Goal: Navigation & Orientation: Find specific page/section

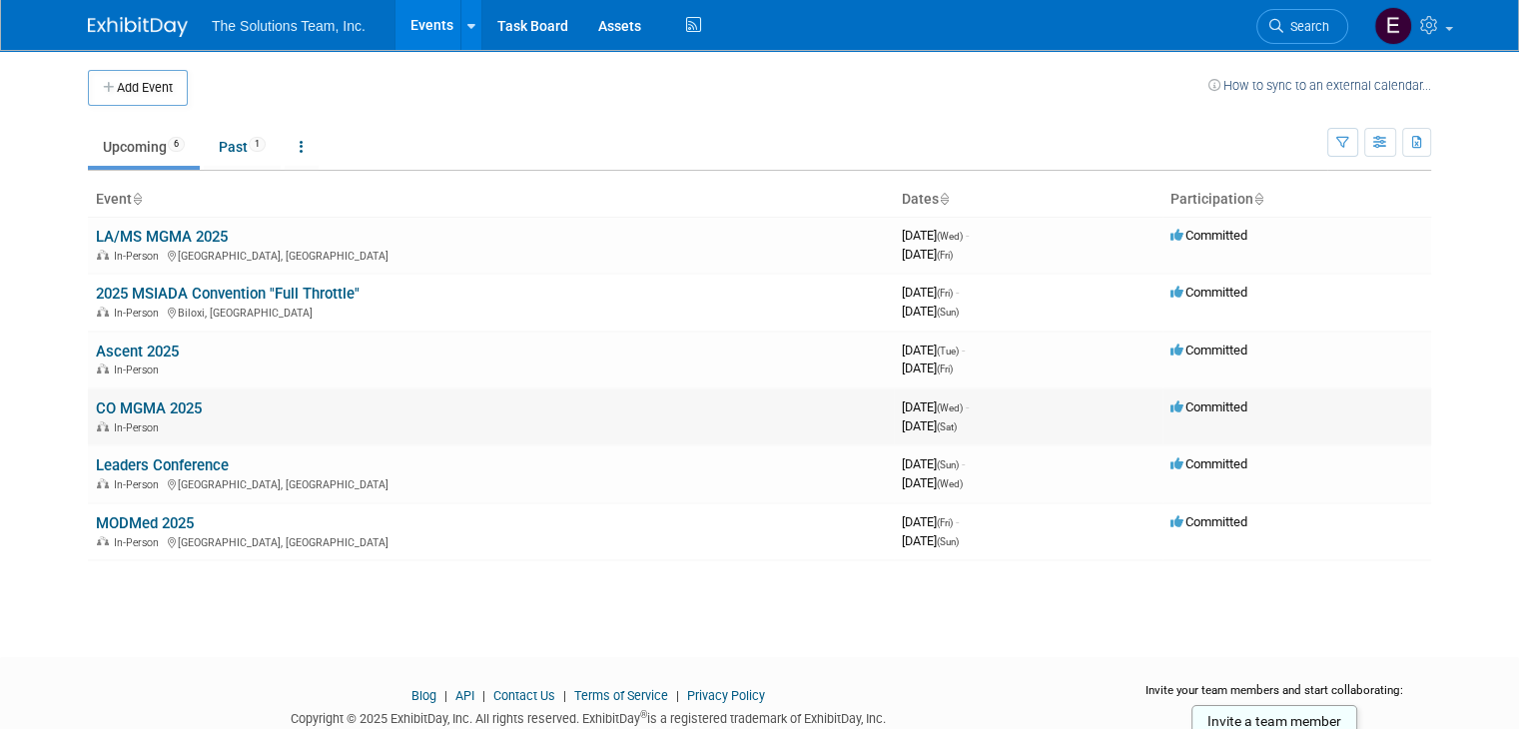
click at [161, 411] on link "CO MGMA 2025" at bounding box center [149, 409] width 106 height 18
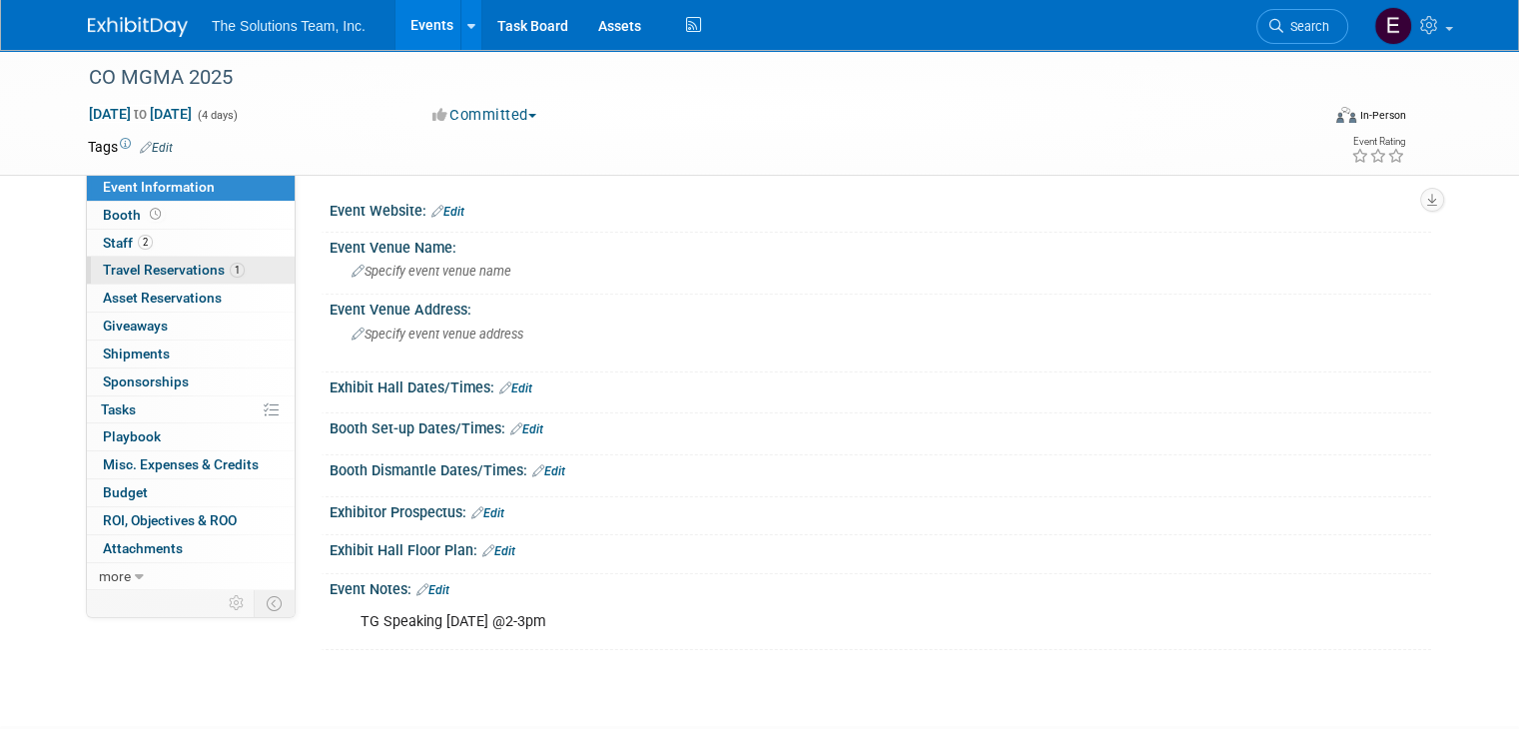
click at [184, 274] on span "Travel Reservations 1" at bounding box center [174, 270] width 142 height 16
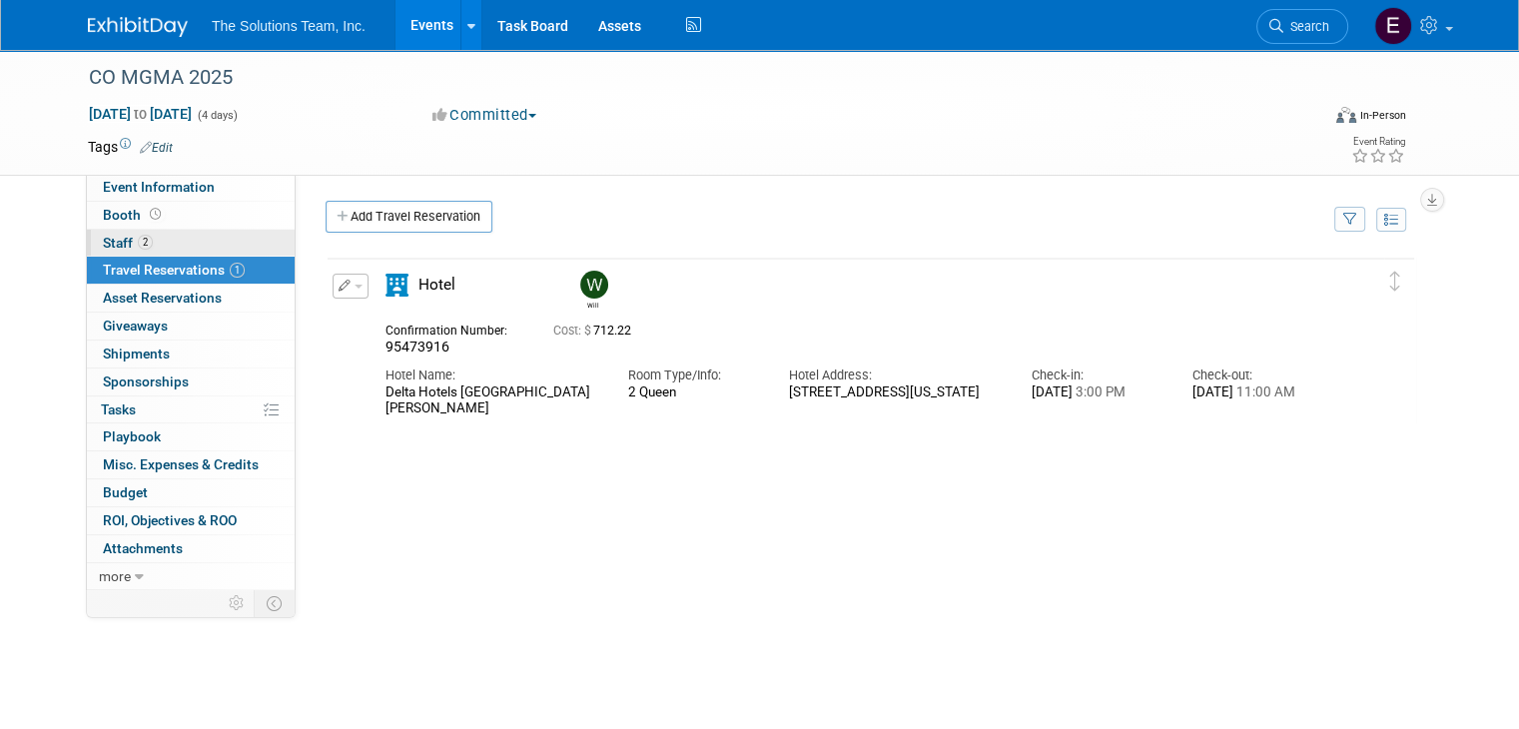
click at [87, 251] on link "2 Staff 2" at bounding box center [191, 243] width 208 height 27
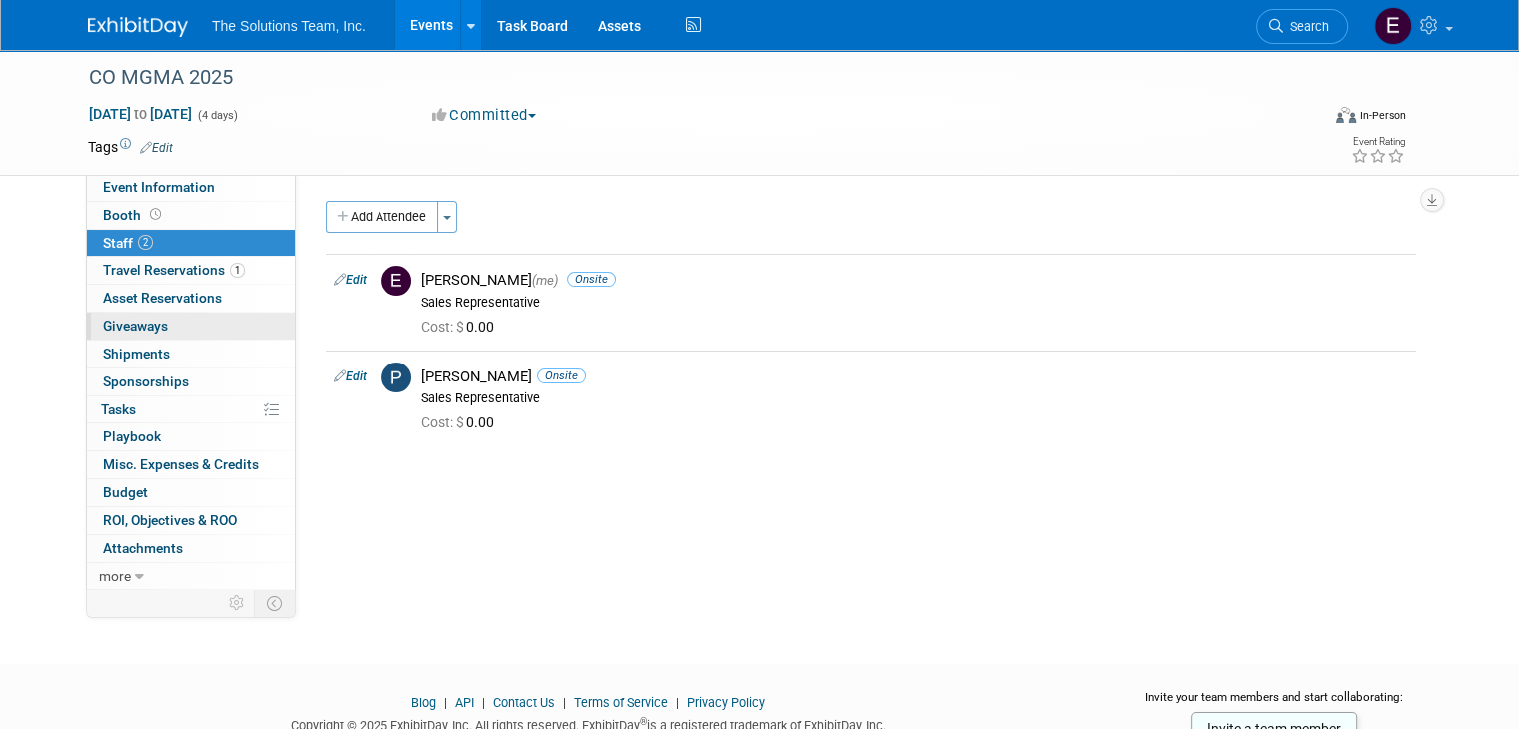
click at [116, 320] on span "Giveaways 0" at bounding box center [135, 326] width 65 height 16
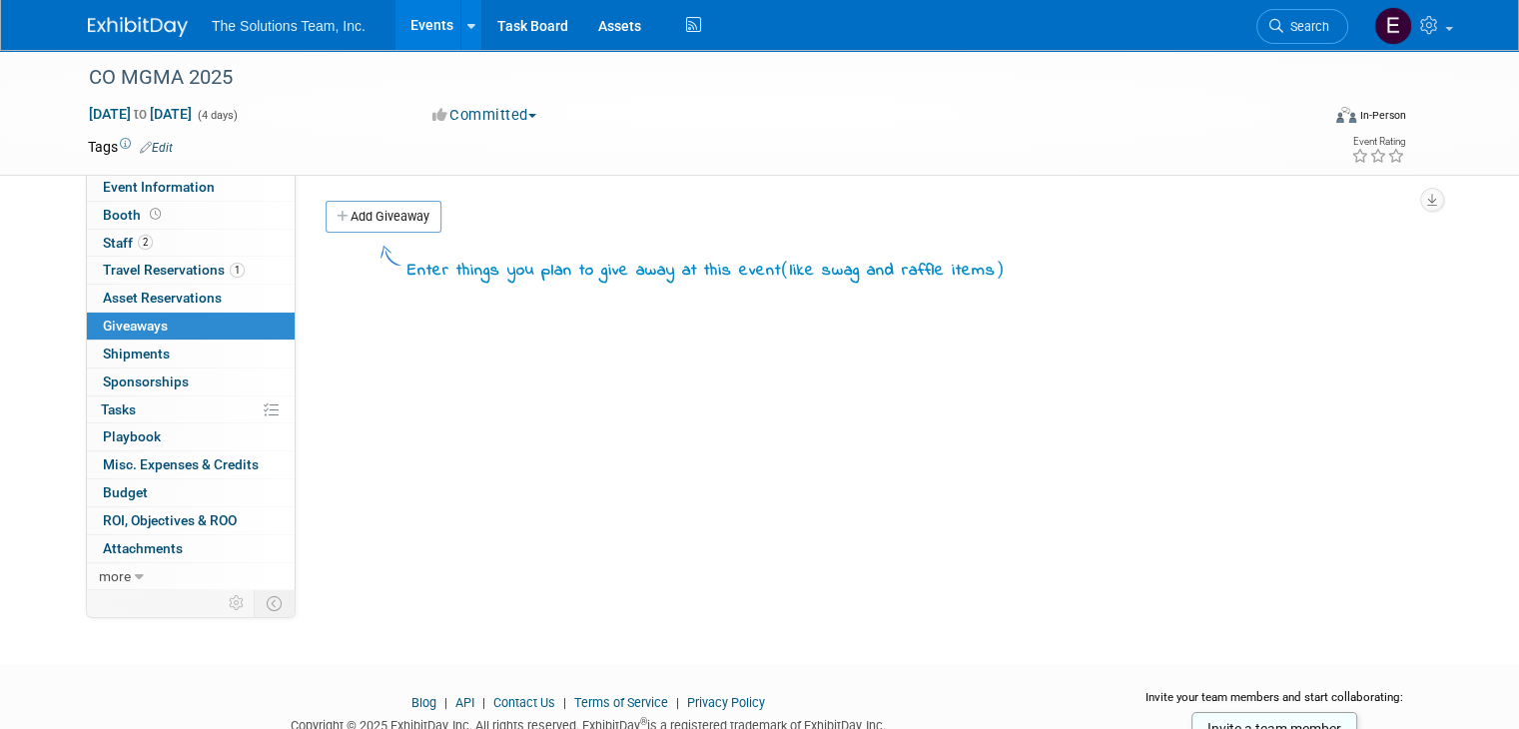
click at [123, 336] on link "0 Giveaways 0" at bounding box center [191, 326] width 208 height 27
click at [125, 342] on link "0 Shipments 0" at bounding box center [191, 354] width 208 height 27
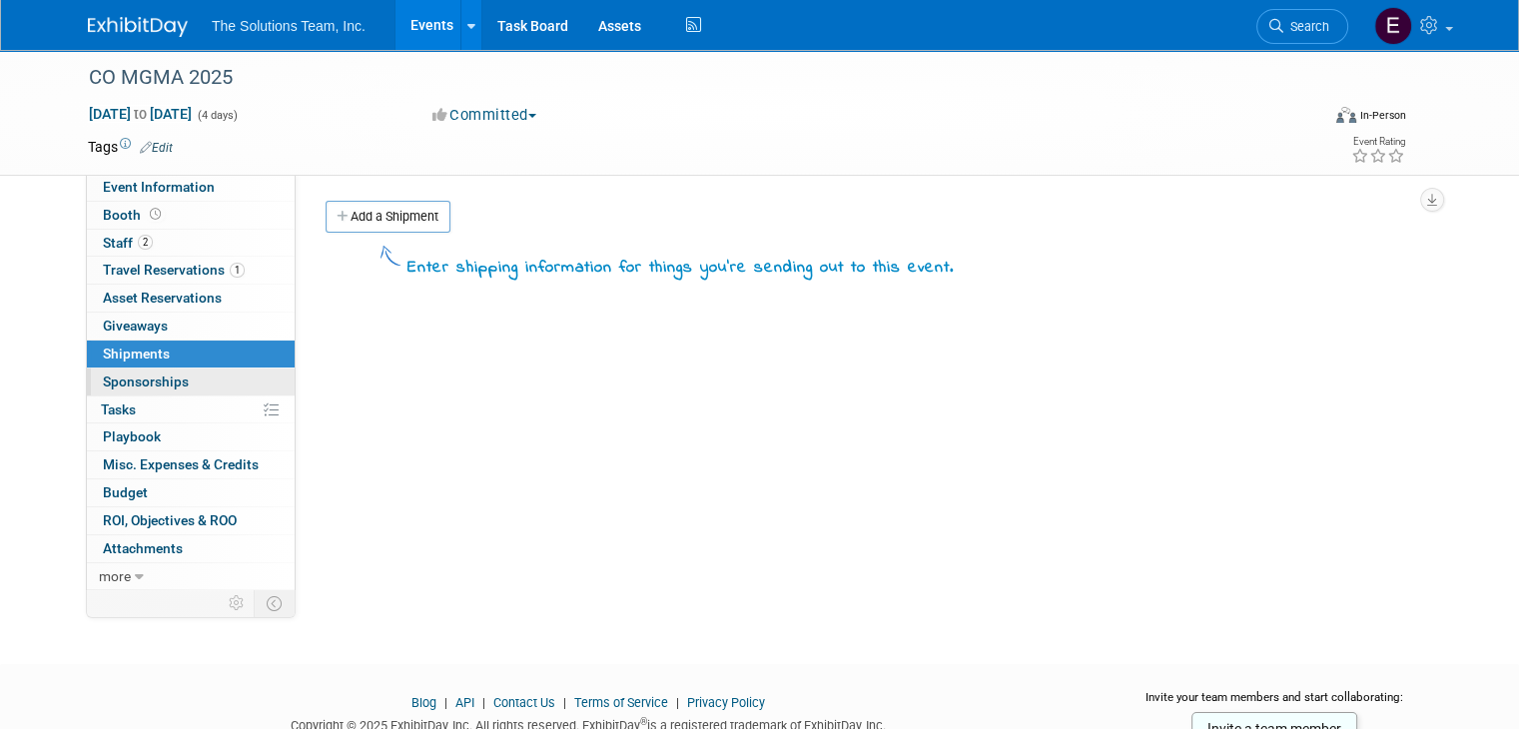
click at [116, 385] on span "Sponsorships 0" at bounding box center [146, 382] width 86 height 16
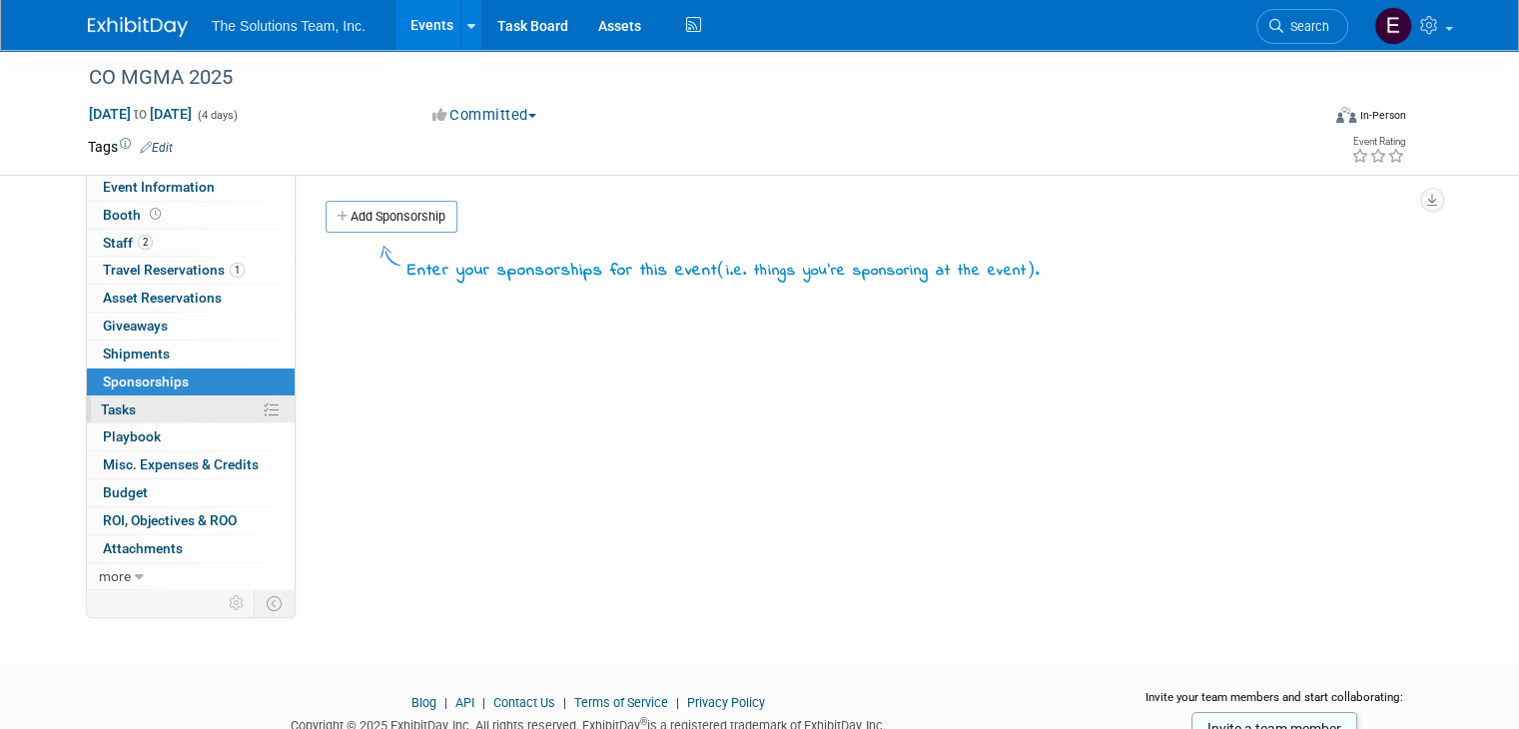
click at [117, 402] on span "Tasks 0%" at bounding box center [118, 410] width 35 height 16
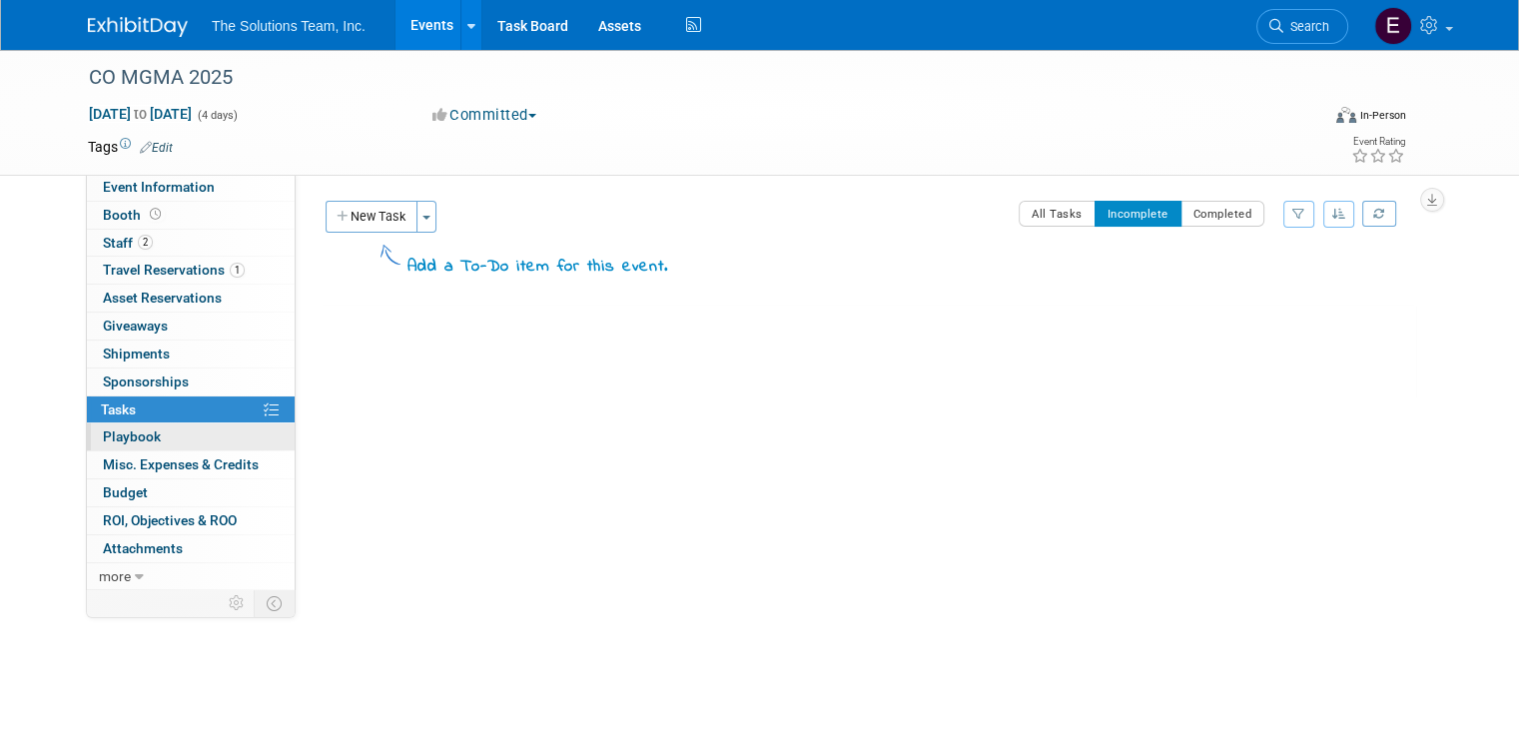
click at [103, 440] on span "Playbook 0" at bounding box center [132, 437] width 58 height 16
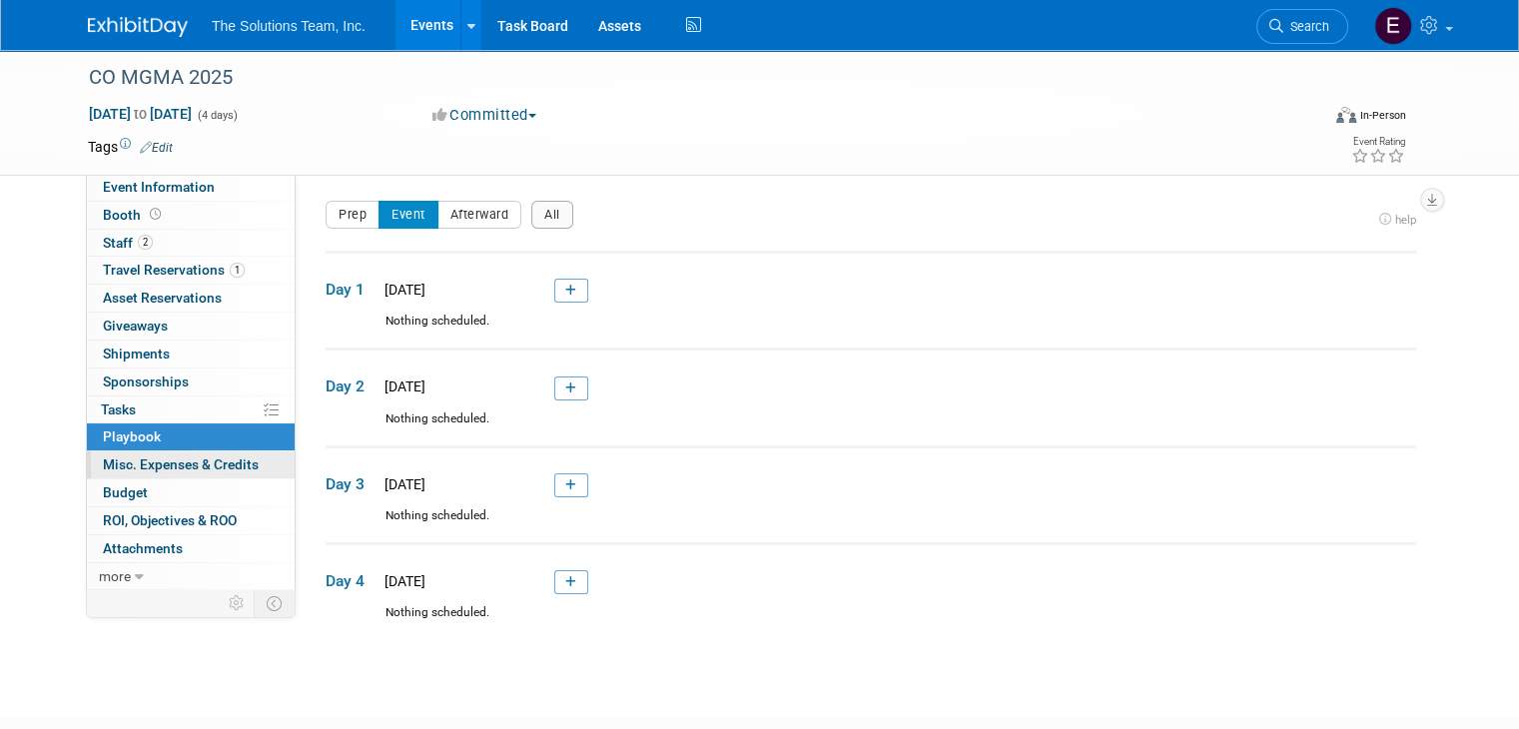
click at [110, 468] on span "Misc. Expenses & Credits 0" at bounding box center [181, 465] width 156 height 16
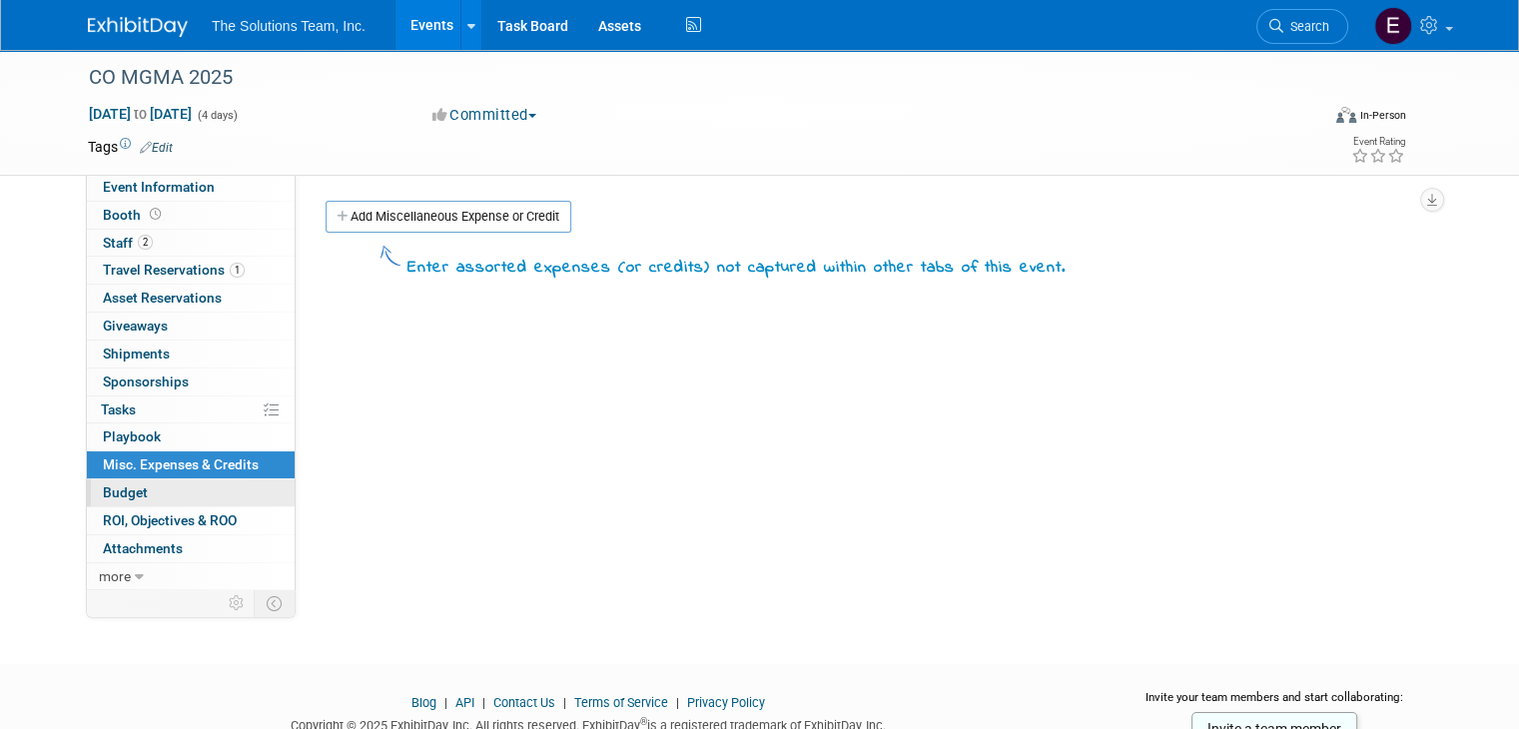
click at [117, 484] on span "Budget" at bounding box center [125, 492] width 45 height 16
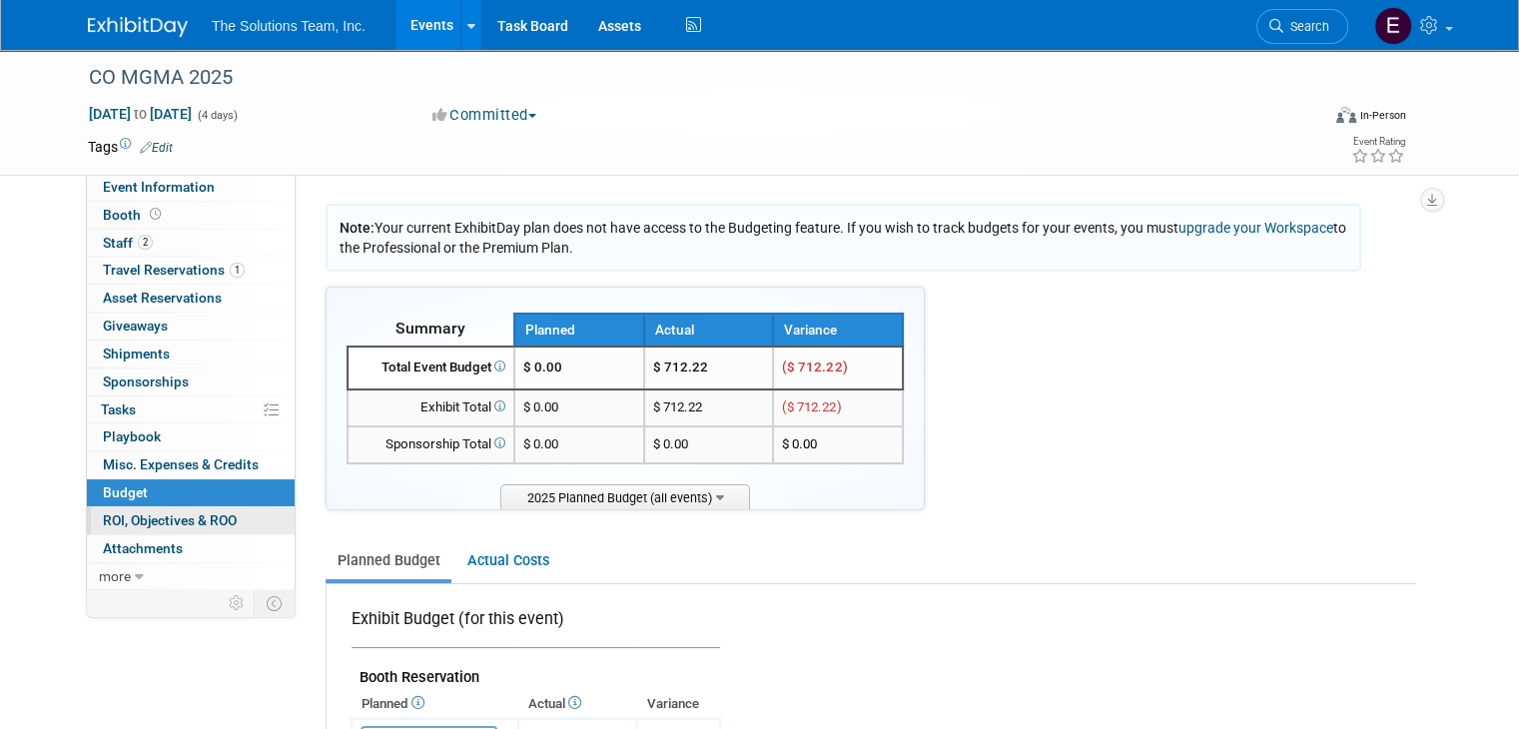
click at [103, 515] on span "ROI, Objectives & ROO 0" at bounding box center [170, 520] width 134 height 16
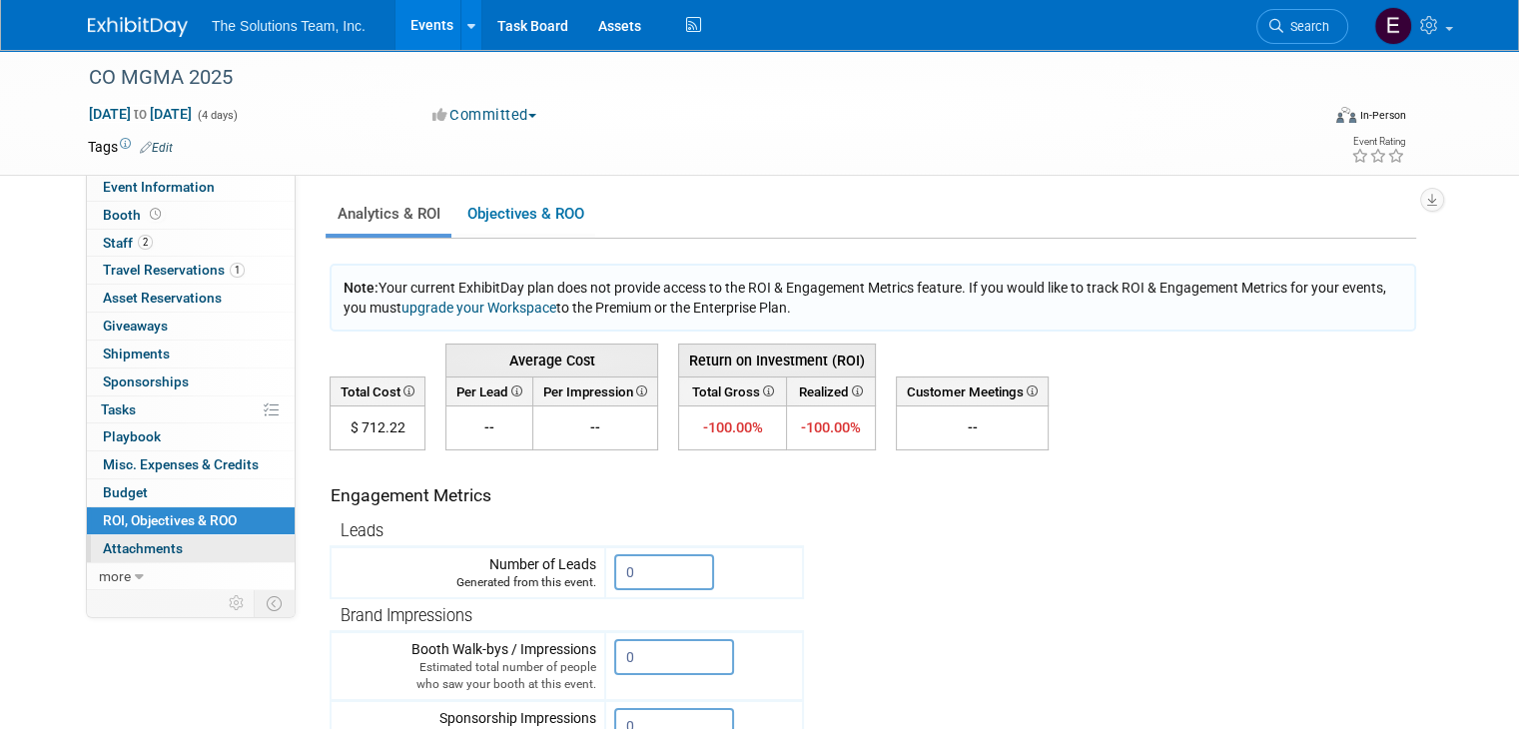
click at [103, 546] on span "Attachments 0" at bounding box center [143, 548] width 80 height 16
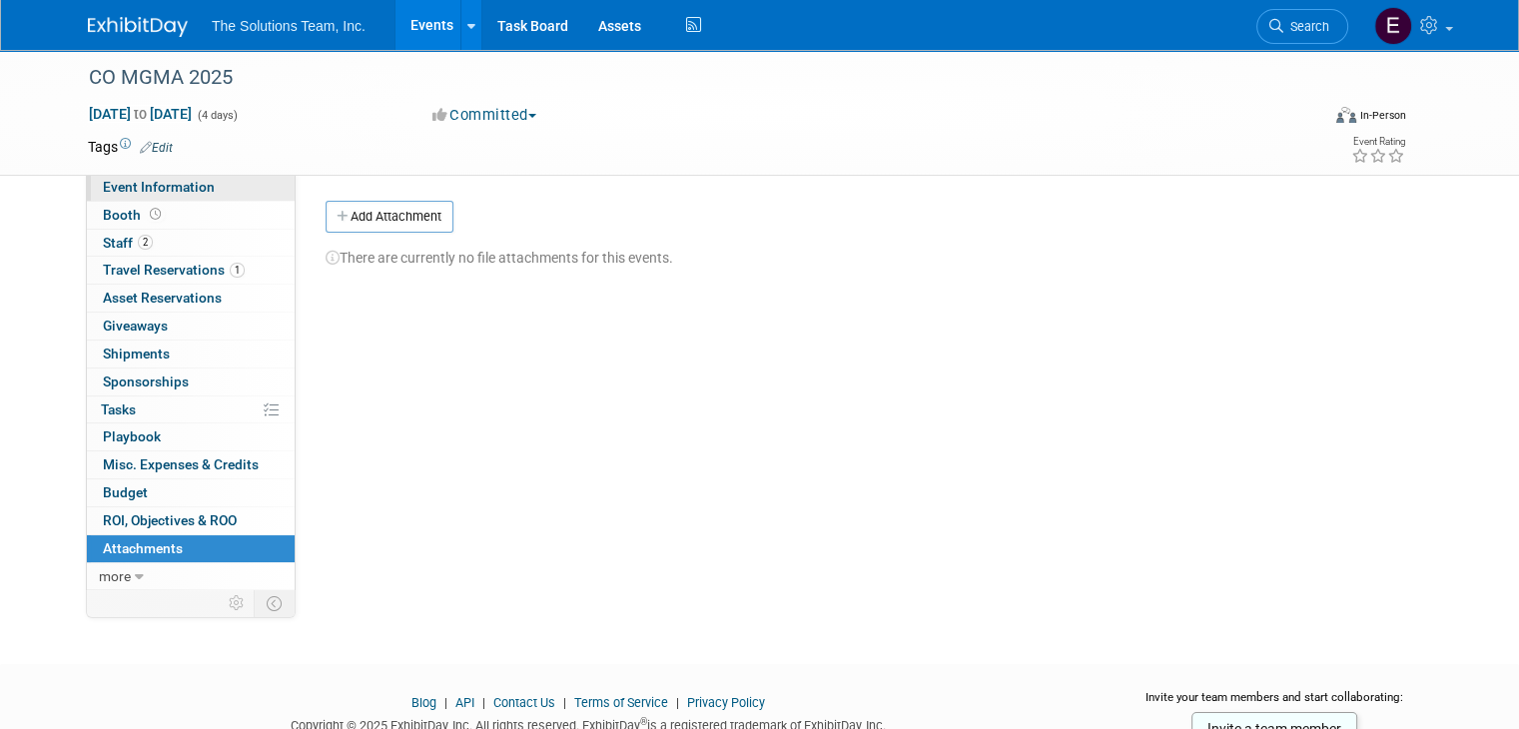
click at [144, 189] on span "Event Information" at bounding box center [159, 187] width 112 height 16
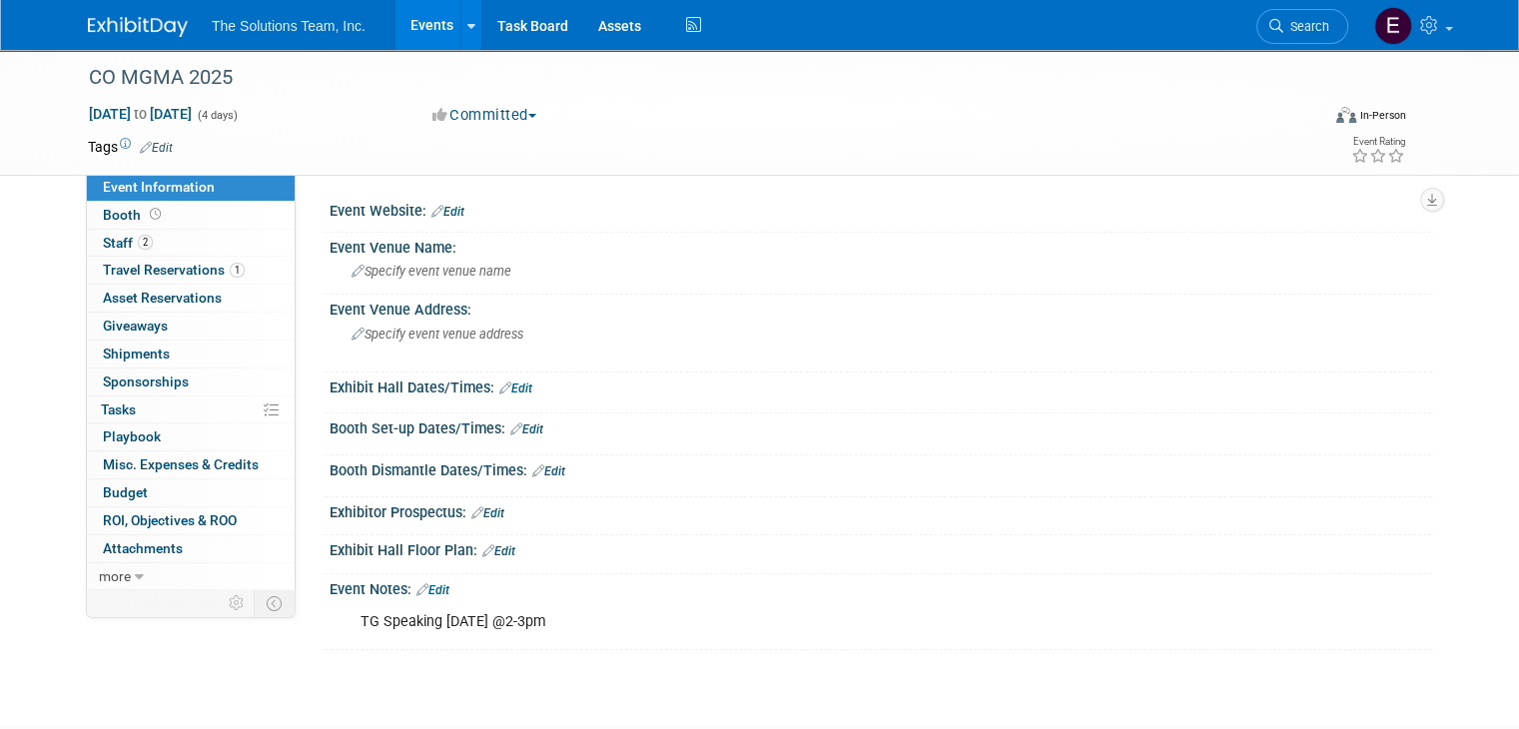
click at [419, 32] on link "Events" at bounding box center [432, 25] width 73 height 50
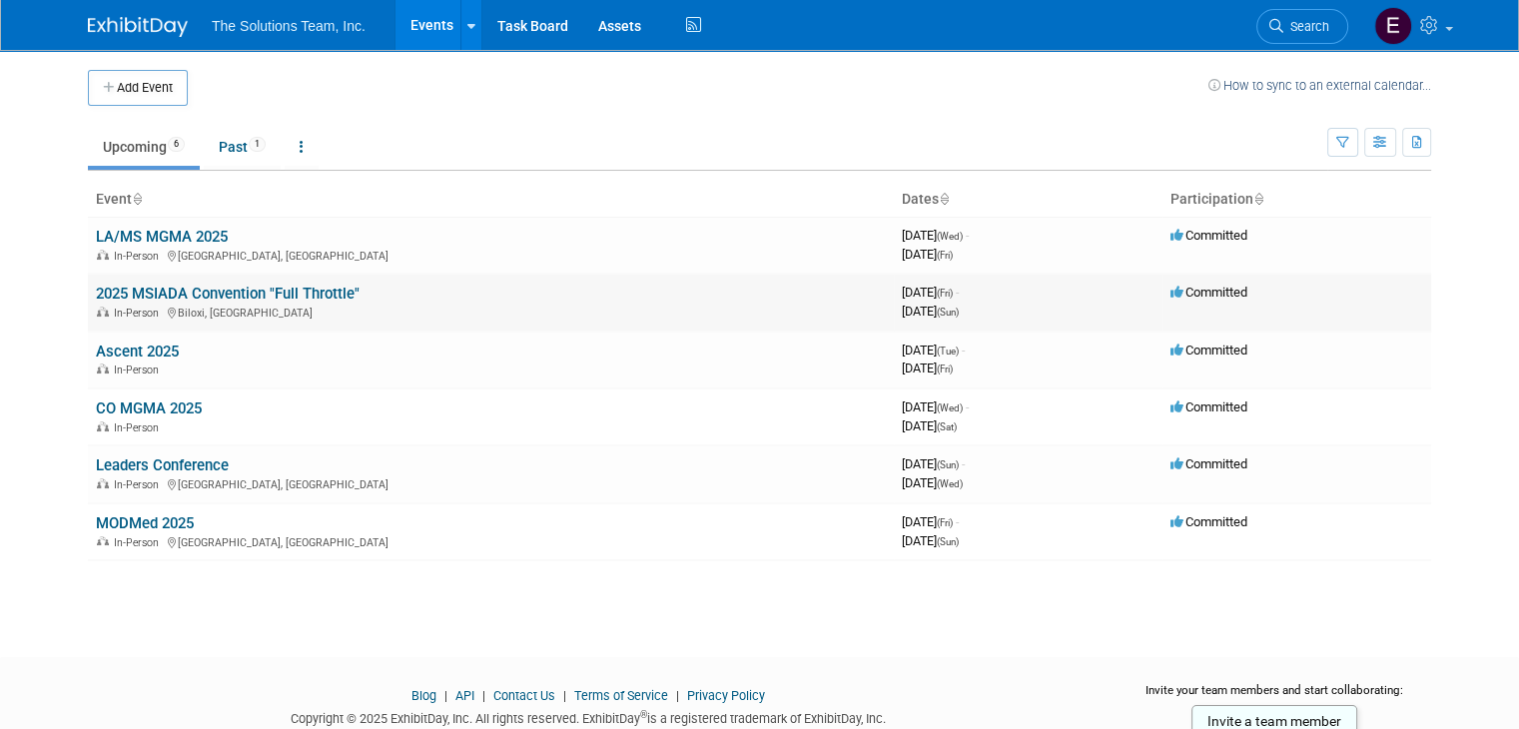
click at [229, 287] on link "2025 MSIADA Convention "Full Throttle"" at bounding box center [228, 294] width 264 height 18
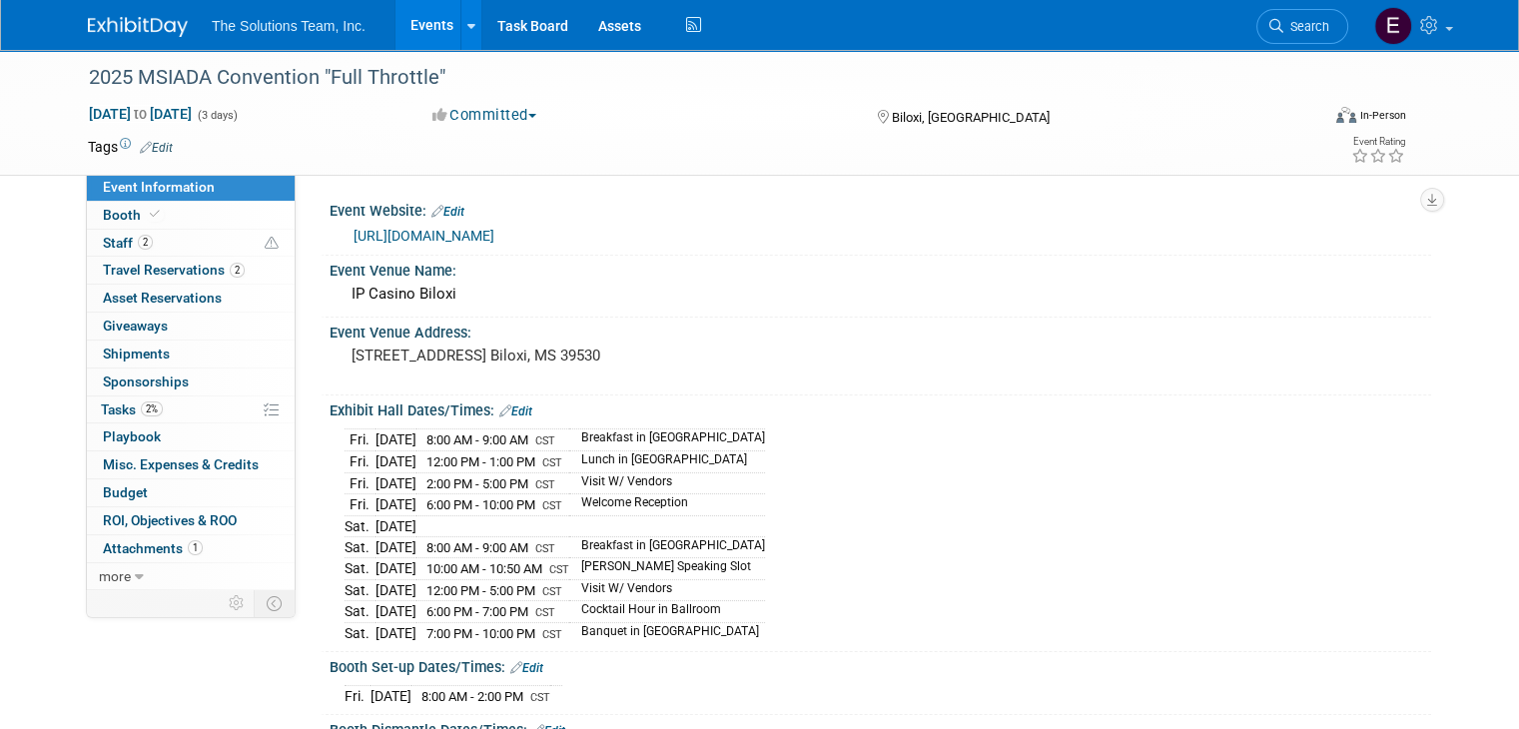
click at [298, 25] on span "The Solutions Team, Inc." at bounding box center [289, 26] width 154 height 16
click at [401, 28] on link "Events" at bounding box center [432, 25] width 73 height 50
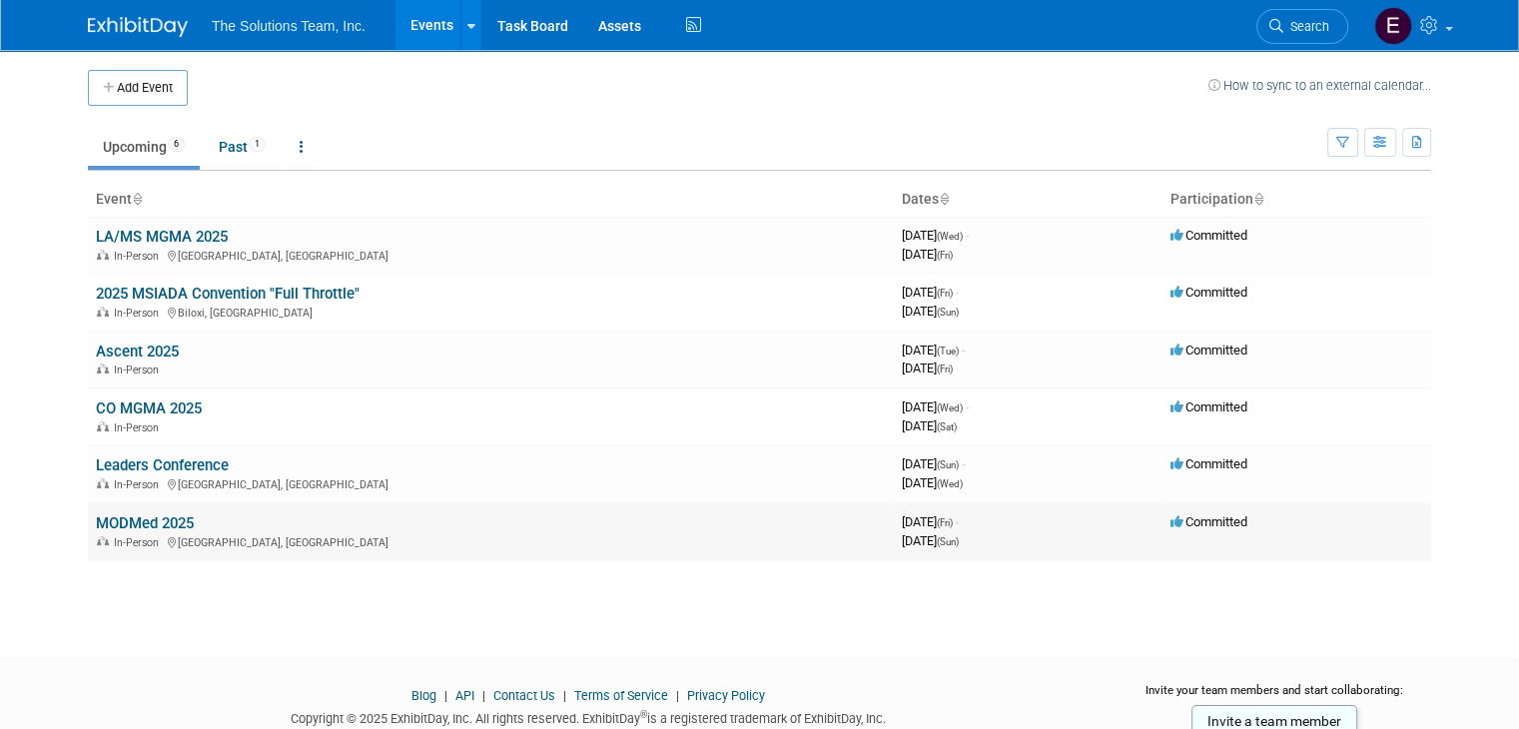
click at [152, 525] on link "MODMed 2025" at bounding box center [145, 523] width 98 height 18
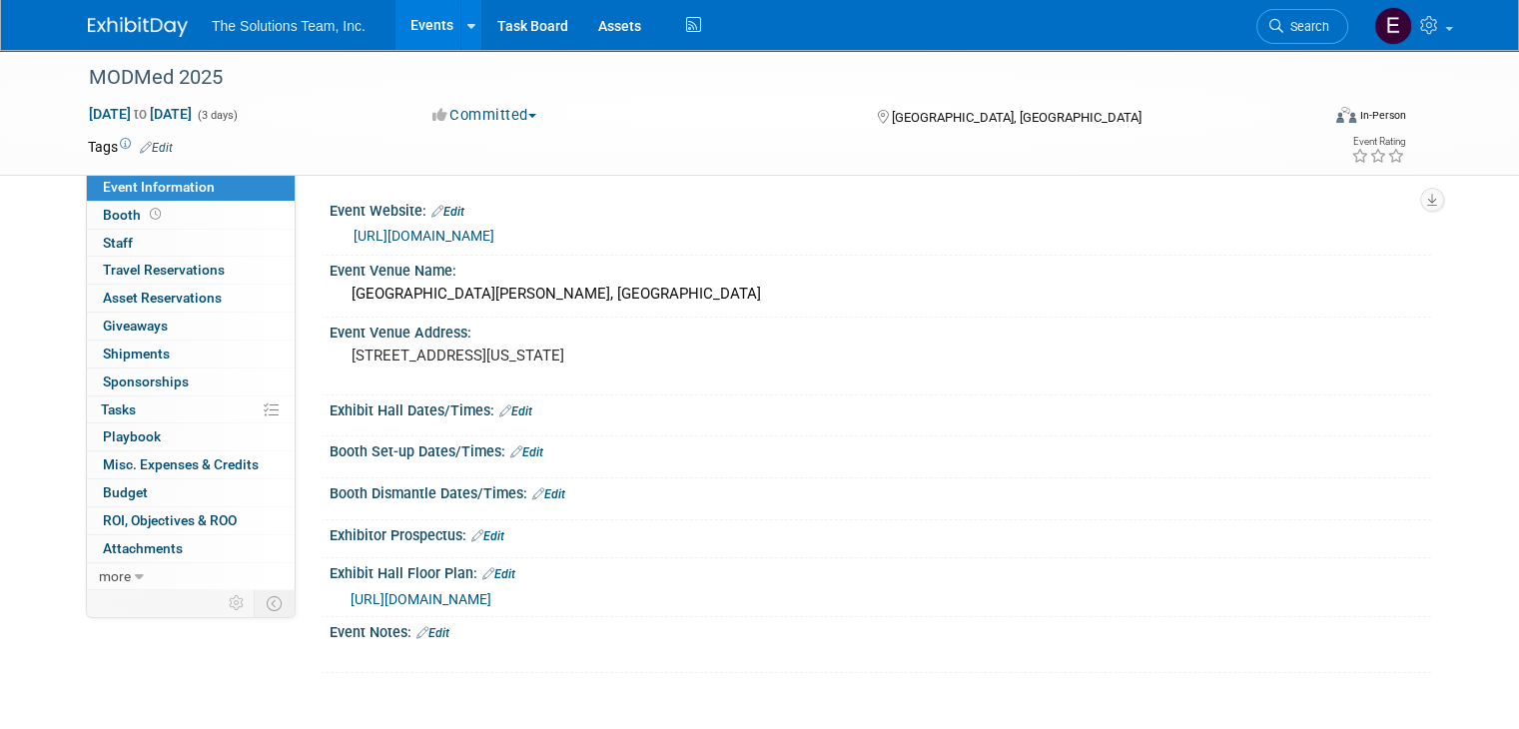
click at [431, 17] on link "Events" at bounding box center [432, 25] width 73 height 50
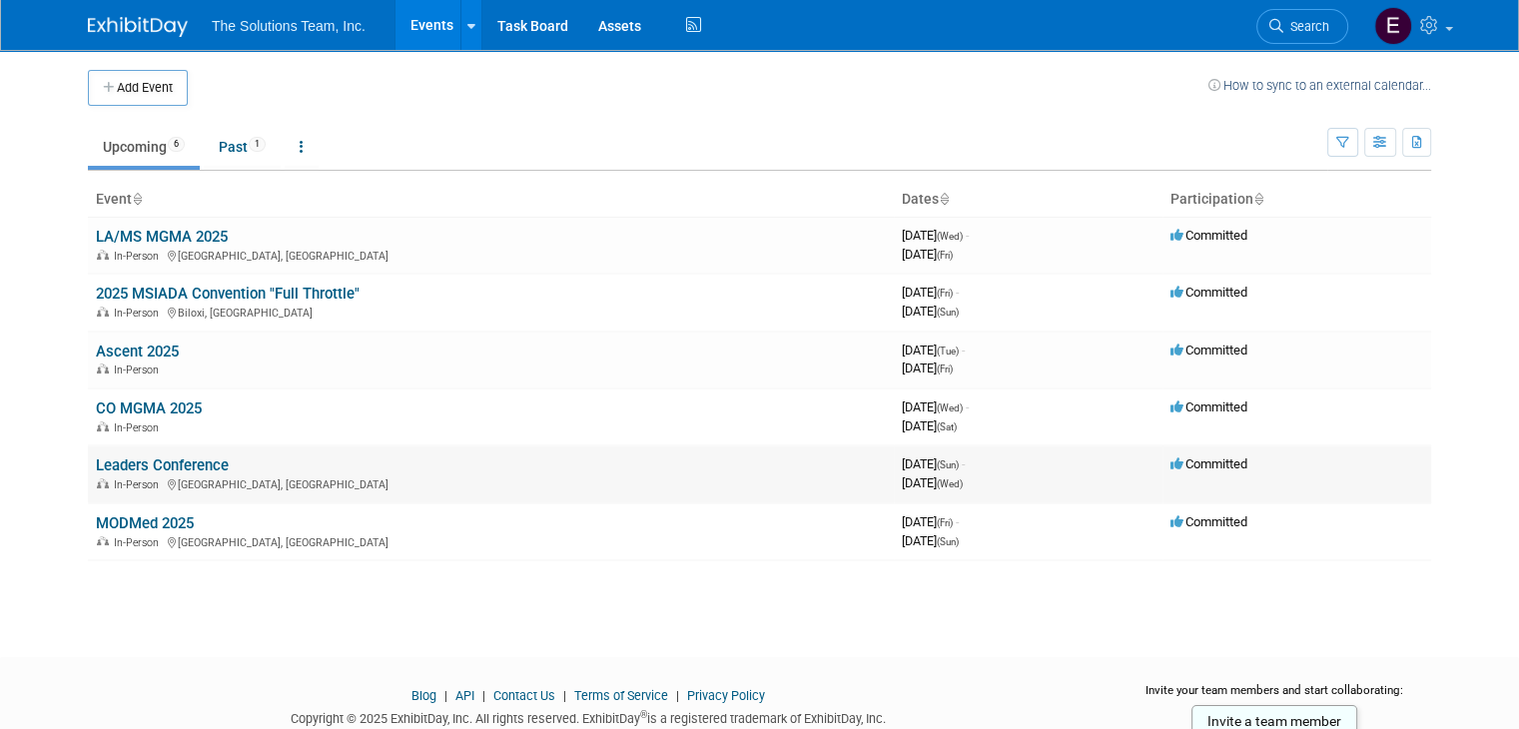
click at [104, 463] on link "Leaders Conference" at bounding box center [162, 466] width 133 height 18
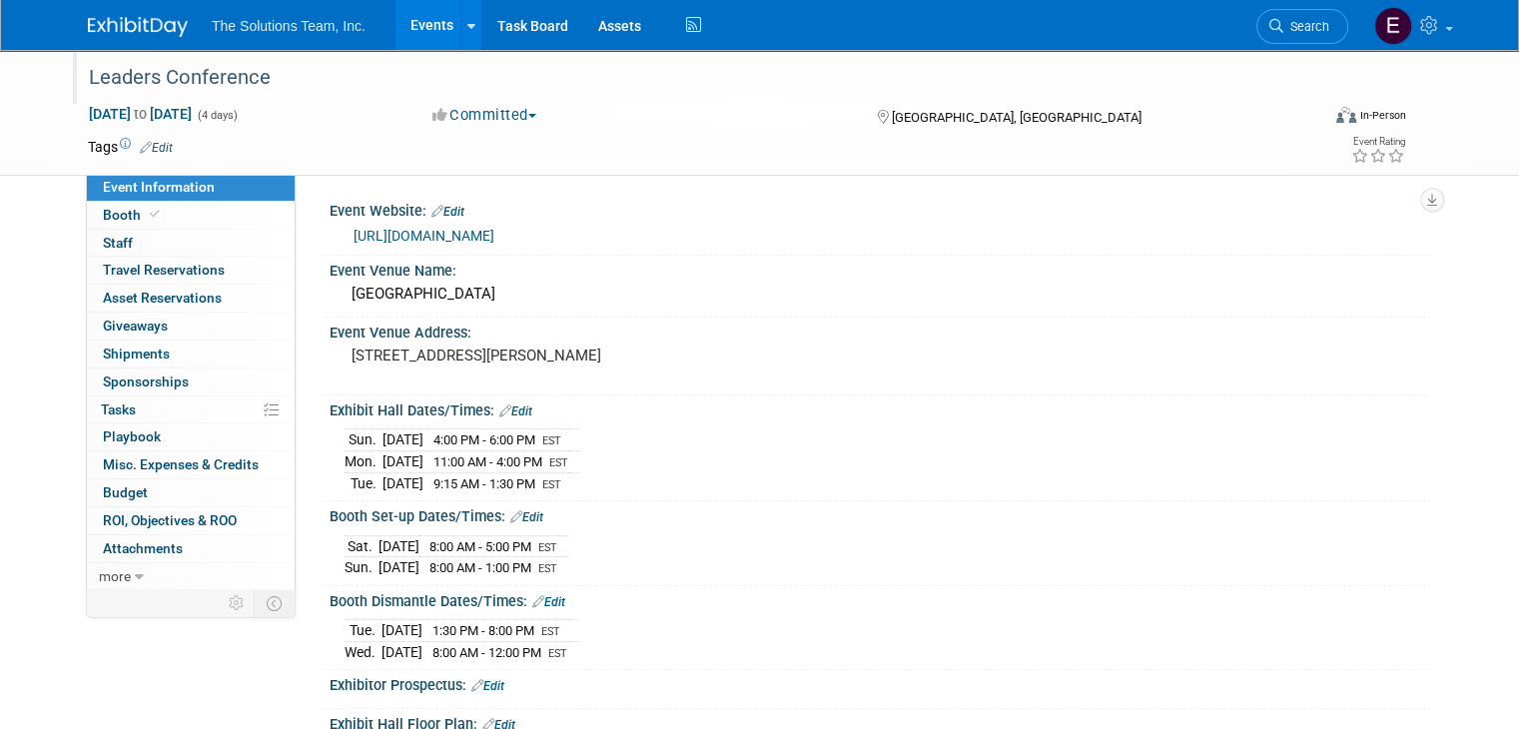
click at [421, 53] on div at bounding box center [696, 58] width 1228 height 17
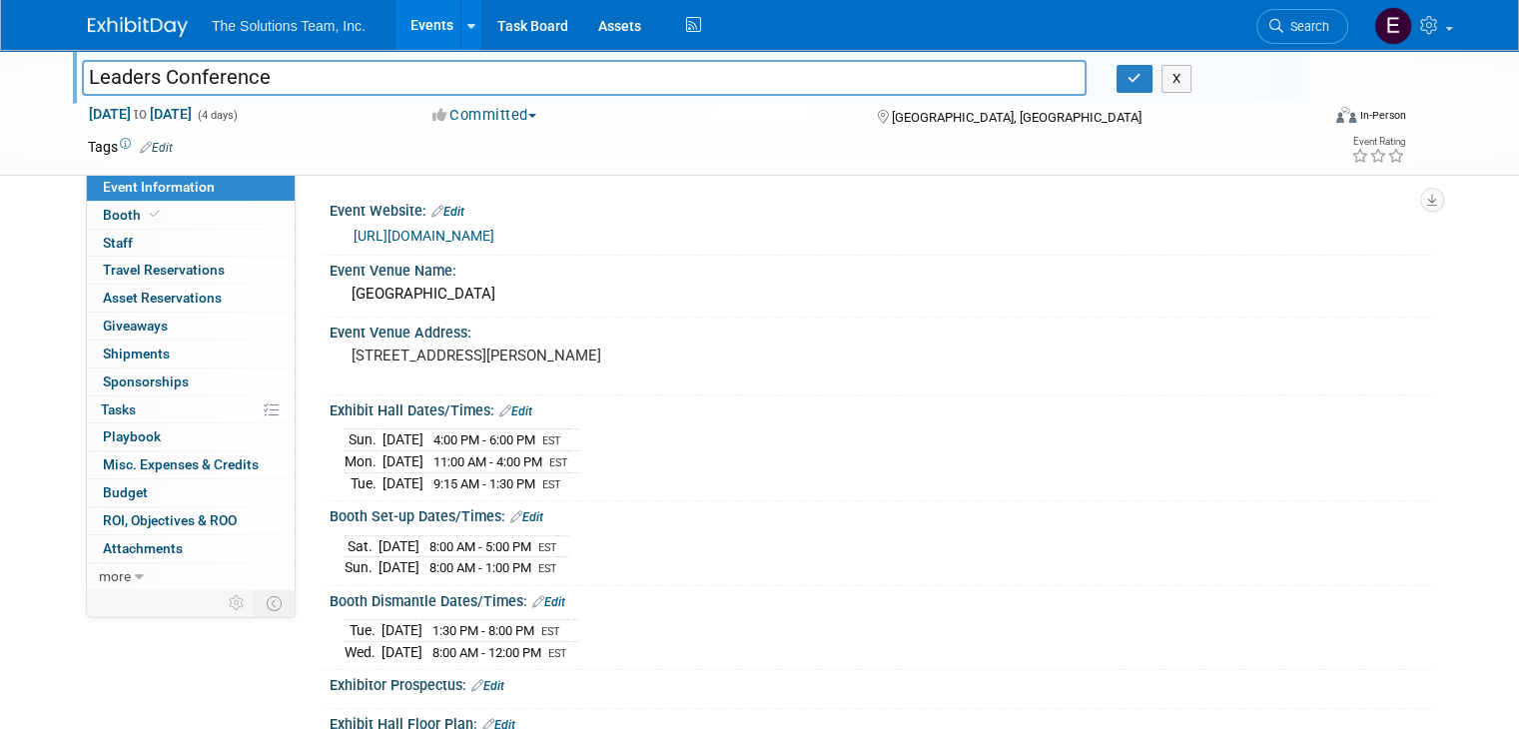
click at [417, 32] on link "Events" at bounding box center [432, 25] width 73 height 50
